Goal: Transaction & Acquisition: Purchase product/service

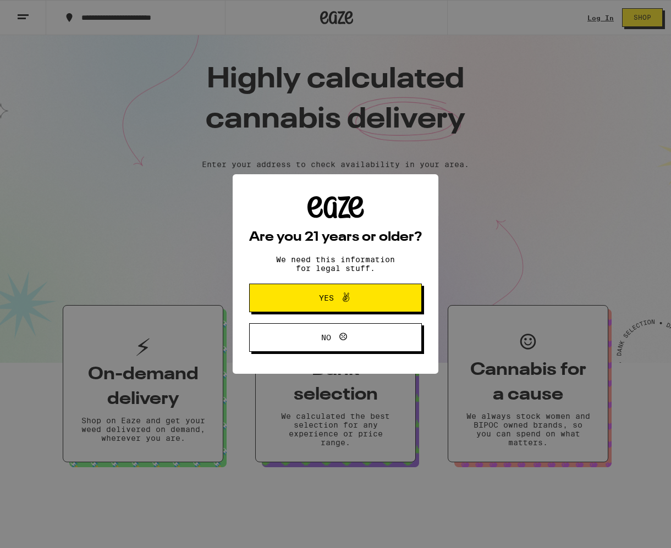
click at [326, 299] on span "Yes" at bounding box center [326, 298] width 15 height 8
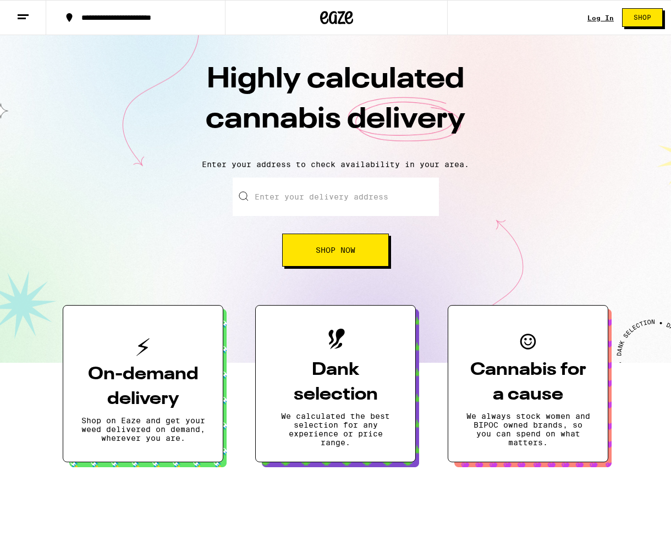
click at [279, 200] on input "Enter your delivery address" at bounding box center [336, 197] width 206 height 38
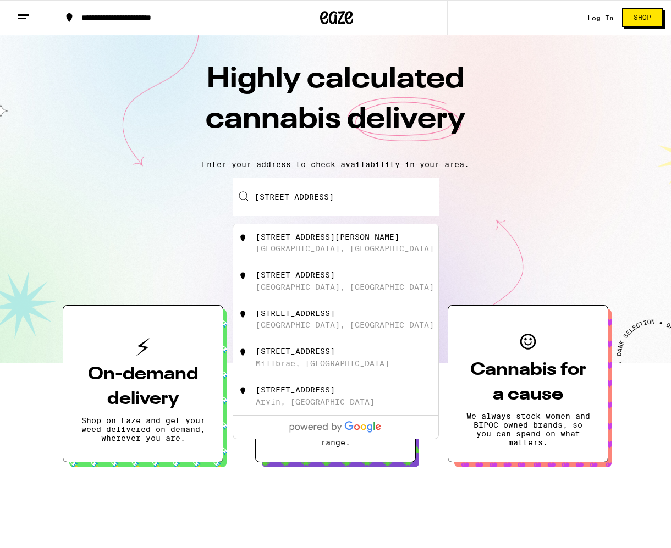
click at [279, 318] on div "[STREET_ADDRESS]" at bounding box center [295, 313] width 79 height 9
type input "[STREET_ADDRESS]"
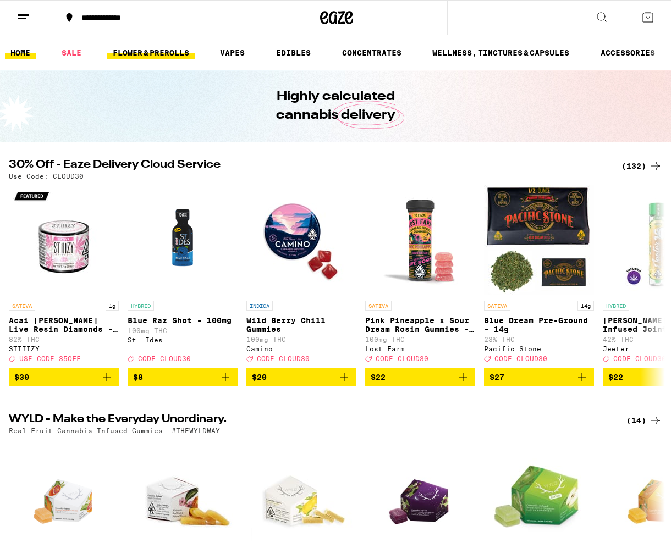
click at [144, 55] on link "FLOWER & PREROLLS" at bounding box center [150, 52] width 87 height 13
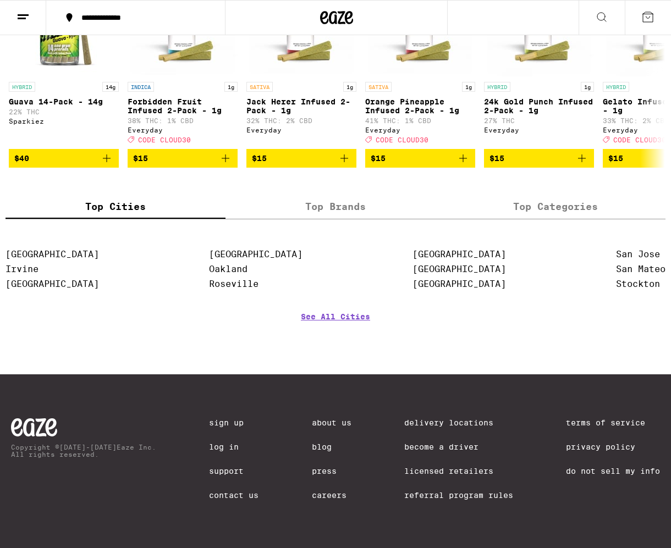
scroll to position [994, 0]
